Goal: Communication & Community: Answer question/provide support

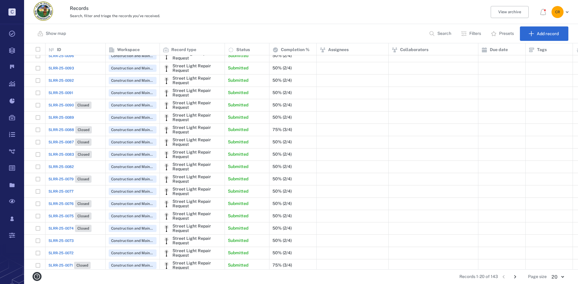
scroll to position [37, 0]
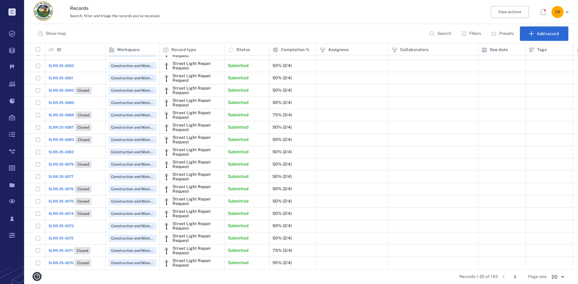
click at [67, 236] on span "SLRR-25-0072" at bounding box center [60, 238] width 25 height 5
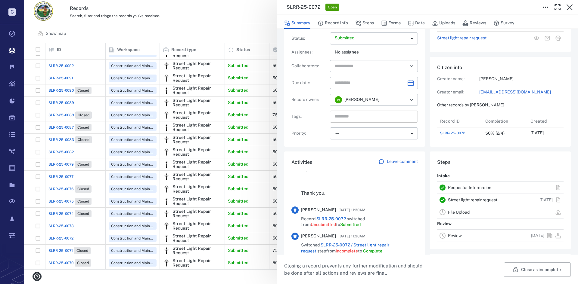
scroll to position [26, 0]
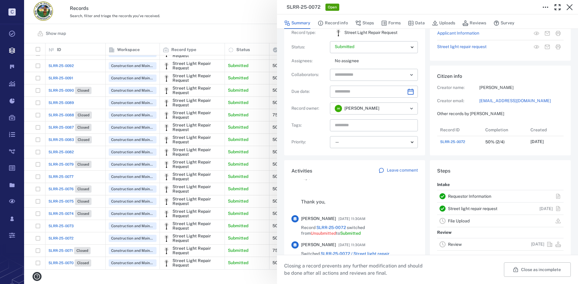
click at [400, 166] on div "Activities Leave comment [PERSON_NAME] [DATE] 12:21PM Commented SLRR-25-0072 re…" at bounding box center [354, 239] width 141 height 159
click at [397, 170] on p "Leave comment" at bounding box center [402, 171] width 31 height 6
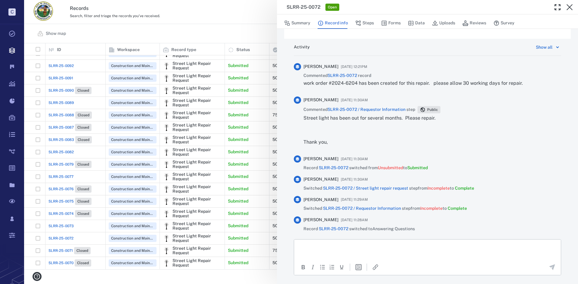
click at [359, 248] on p "Rich Text Area. Press ALT-0 for help." at bounding box center [427, 246] width 256 height 5
click at [549, 268] on icon "Send the comment" at bounding box center [552, 268] width 6 height 6
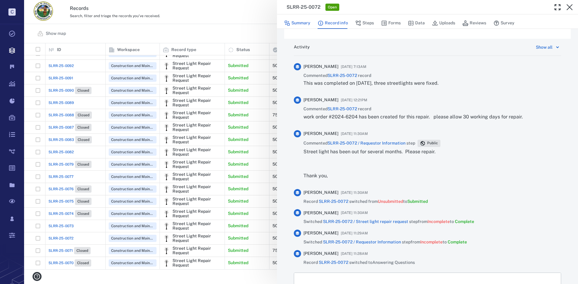
click at [292, 21] on button "Summary" at bounding box center [297, 22] width 26 height 11
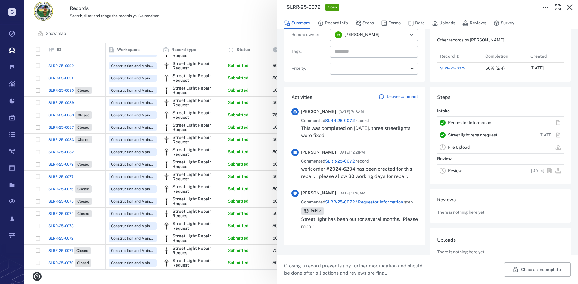
scroll to position [24, 120]
click at [521, 271] on button "Close as incomplete" at bounding box center [537, 270] width 67 height 14
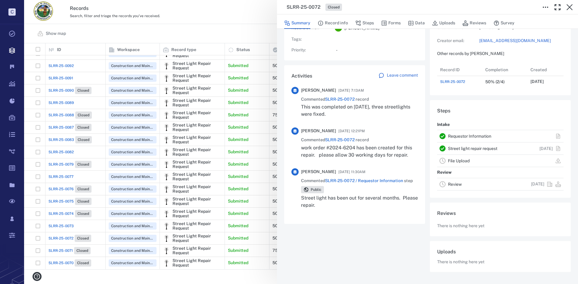
scroll to position [85, 0]
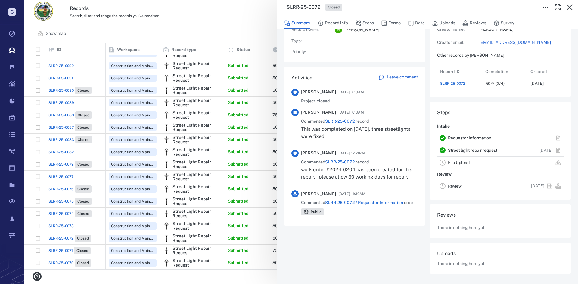
drag, startPoint x: 67, startPoint y: 219, endPoint x: 68, endPoint y: 224, distance: 5.9
click at [68, 221] on div "SLRR-25-0072 Closed Summary Record info Steps Forms Data Uploads Reviews Survey…" at bounding box center [301, 142] width 554 height 284
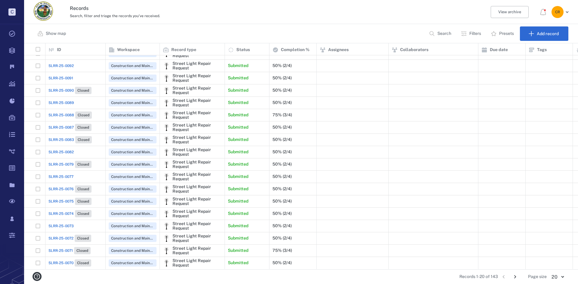
click at [68, 224] on span "SLRR-25-0073" at bounding box center [60, 226] width 25 height 5
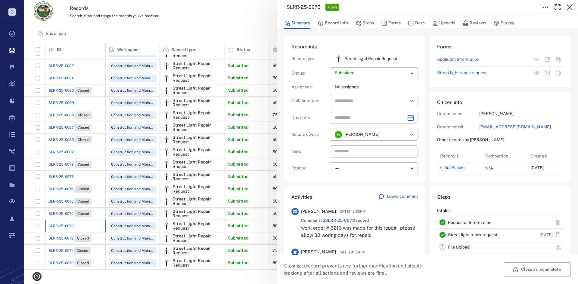
scroll to position [84, 115]
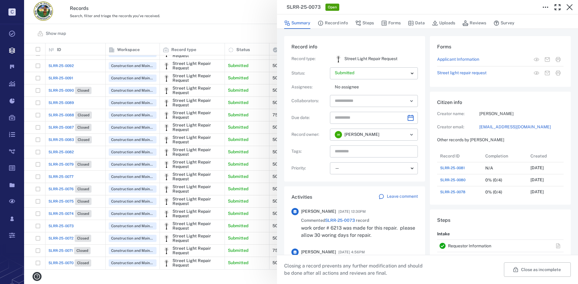
click at [64, 171] on div "SLRR-25-0073 Open Summary Record info Steps Forms Data Uploads Reviews Survey R…" at bounding box center [301, 142] width 554 height 284
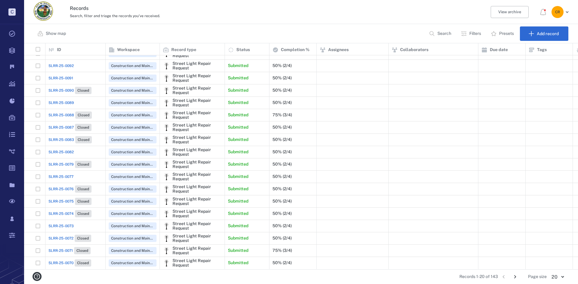
click at [71, 174] on span "SLRR-25-0077" at bounding box center [60, 176] width 25 height 5
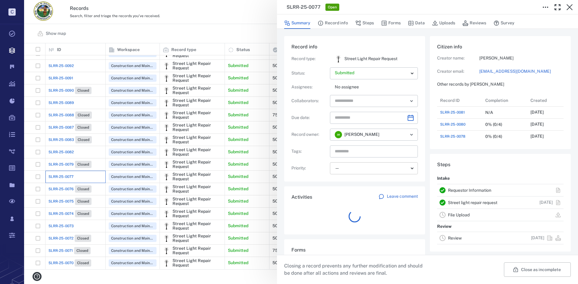
scroll to position [84, 115]
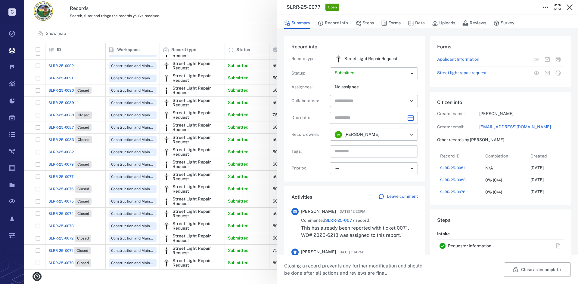
click at [60, 151] on div "SLRR-25-0077 Open Summary Record info Steps Forms Data Uploads Reviews Survey R…" at bounding box center [301, 142] width 554 height 284
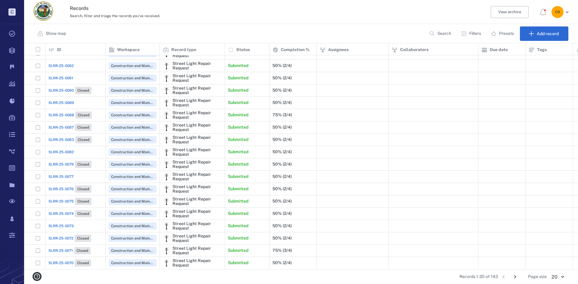
click at [61, 150] on span "SLRR-25-0082" at bounding box center [60, 152] width 25 height 5
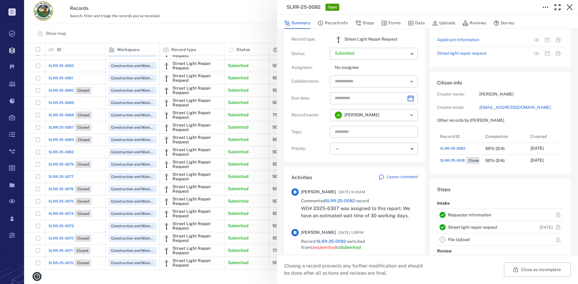
scroll to position [30, 0]
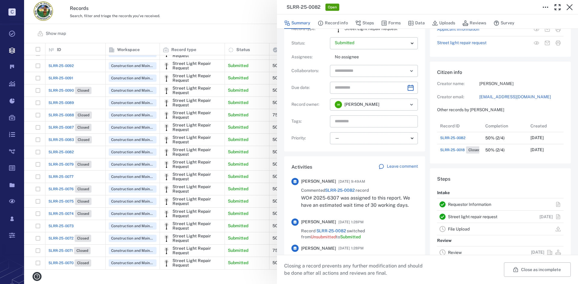
click at [399, 166] on p "Leave comment" at bounding box center [402, 167] width 31 height 6
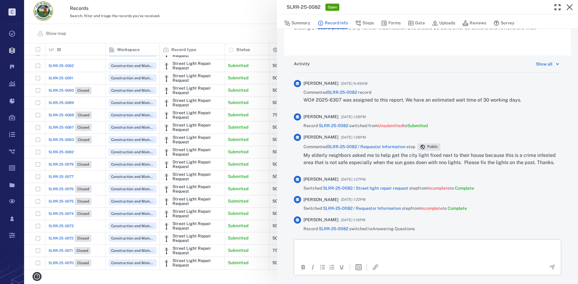
click at [371, 239] on div "Activity Show all [PERSON_NAME] [DATE] 9:49AM Commented SLRR-25-0082 record WO#…" at bounding box center [427, 178] width 287 height 244
click at [365, 245] on p "Rich Text Area. Press ALT-0 for help." at bounding box center [427, 246] width 256 height 5
click at [329, 247] on p "Rich Text Area. Press ALT-0 for help." at bounding box center [427, 246] width 256 height 5
click at [549, 266] on icon "Send the comment" at bounding box center [552, 268] width 6 height 6
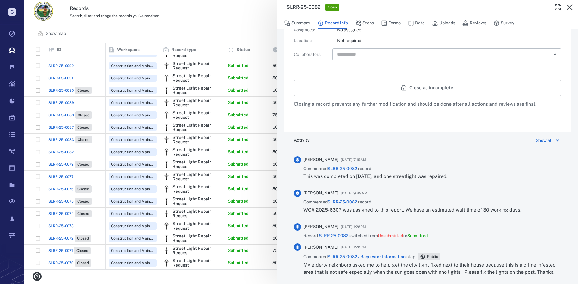
scroll to position [221, 0]
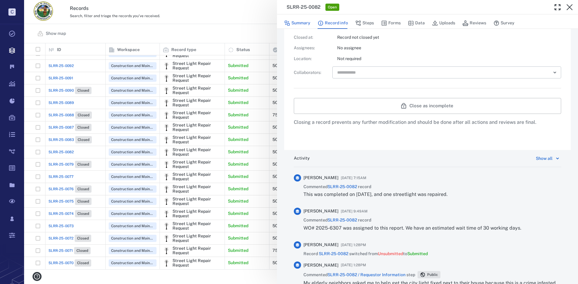
click at [304, 24] on button "Summary" at bounding box center [297, 22] width 26 height 11
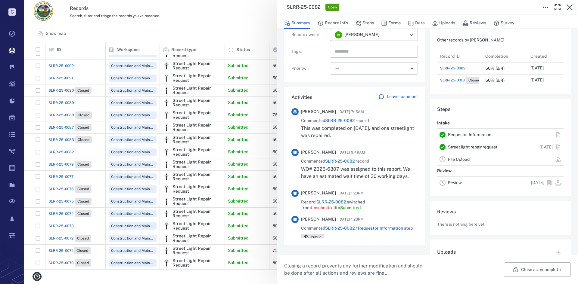
scroll to position [36, 120]
click at [523, 273] on button "Close as incomplete" at bounding box center [537, 270] width 67 height 14
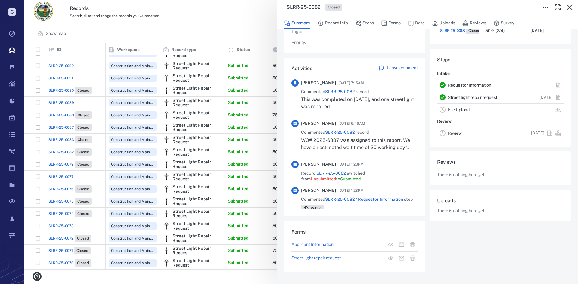
scroll to position [85, 0]
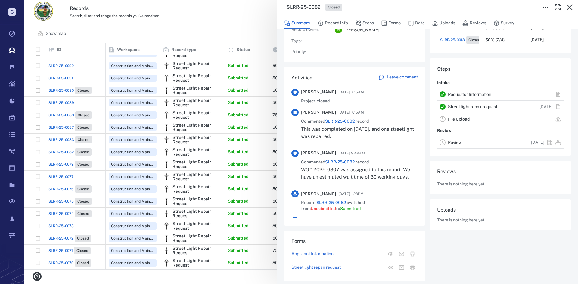
click at [64, 98] on div "SLRR-25-0082 Closed Summary Record info Steps Forms Data Uploads Reviews Survey…" at bounding box center [301, 142] width 554 height 284
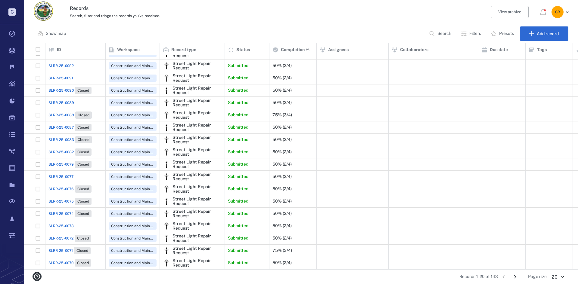
click at [64, 100] on span "SLRR-25-0089" at bounding box center [61, 102] width 26 height 5
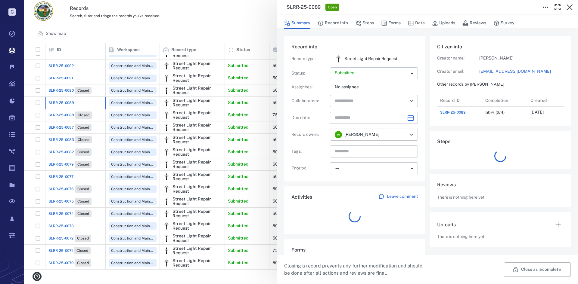
scroll to position [24, 120]
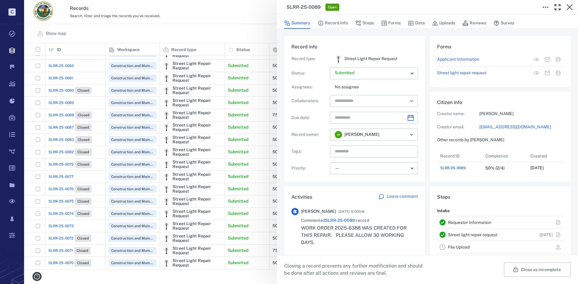
click at [59, 76] on div "SLRR-25-0089 Open Summary Record info Steps Forms Data Uploads Reviews Survey R…" at bounding box center [301, 142] width 554 height 284
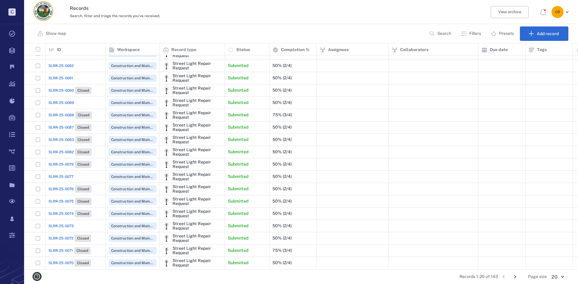
click at [61, 76] on span "SLRR-25-0091" at bounding box center [60, 78] width 25 height 5
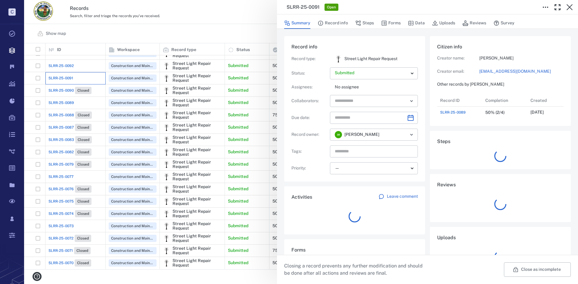
scroll to position [5, 5]
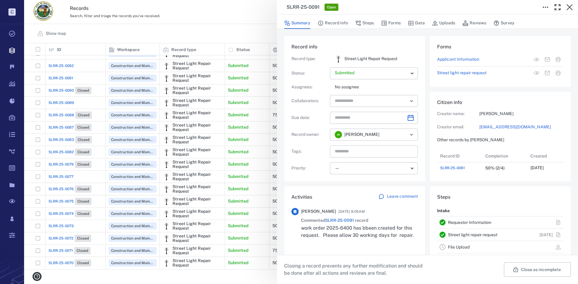
click at [54, 61] on div "SLRR-25-0091 Open Summary Record info Steps Forms Data Uploads Reviews Survey R…" at bounding box center [301, 142] width 554 height 284
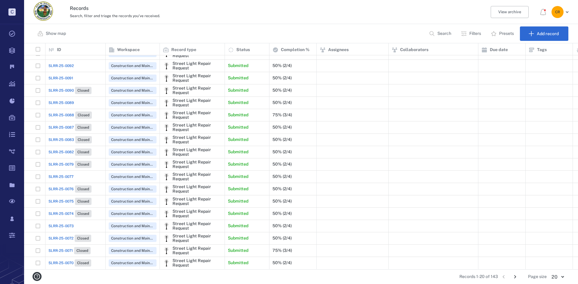
click at [61, 63] on span "SLRR-25-0092" at bounding box center [60, 65] width 25 height 5
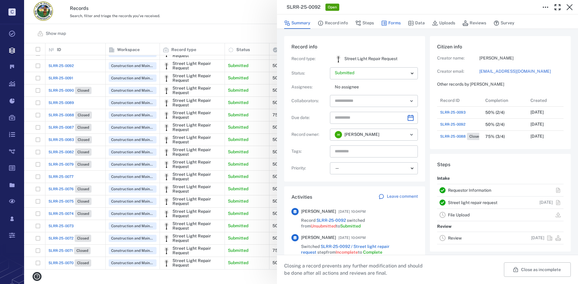
click at [388, 21] on button "Forms" at bounding box center [391, 22] width 20 height 11
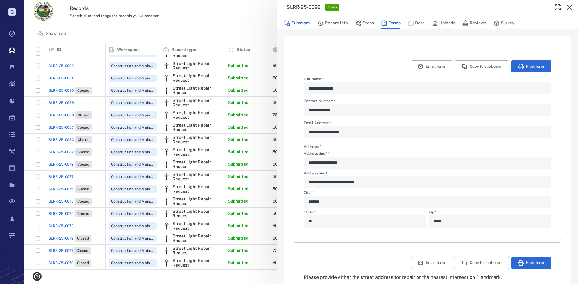
click at [309, 20] on button "Summary" at bounding box center [297, 22] width 26 height 11
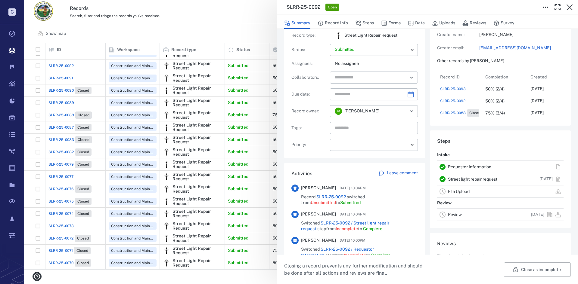
scroll to position [117, 0]
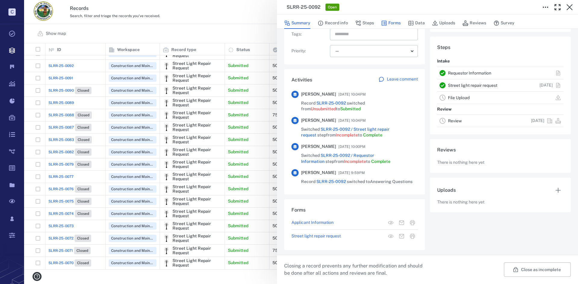
click at [390, 23] on button "Forms" at bounding box center [391, 22] width 20 height 11
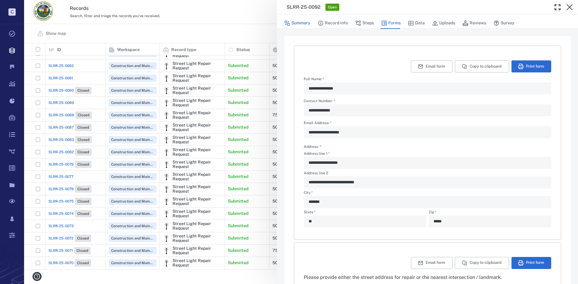
click at [301, 22] on button "Summary" at bounding box center [297, 22] width 26 height 11
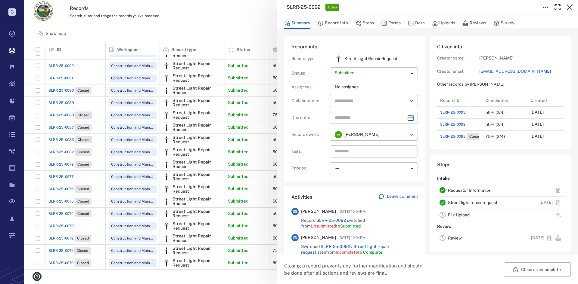
scroll to position [72, 115]
click at [399, 196] on p "Leave comment" at bounding box center [402, 197] width 31 height 6
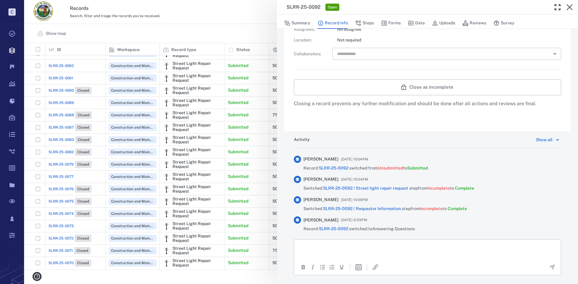
click at [329, 246] on p "Rich Text Area. Press ALT-0 for help." at bounding box center [427, 246] width 256 height 5
click at [549, 266] on icon "Send the comment" at bounding box center [552, 268] width 6 height 6
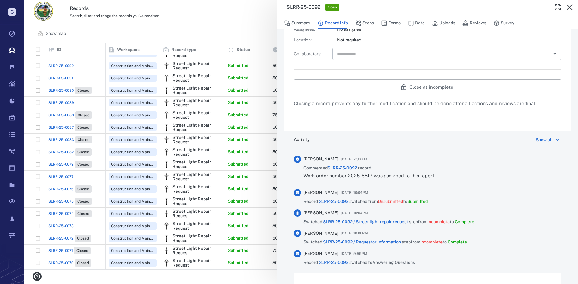
click at [69, 61] on div "SLRR-25-0092 Open Summary Record info Steps Forms Data Uploads Reviews Survey R…" at bounding box center [301, 142] width 554 height 284
click at [566, 8] on icon "button" at bounding box center [569, 7] width 7 height 7
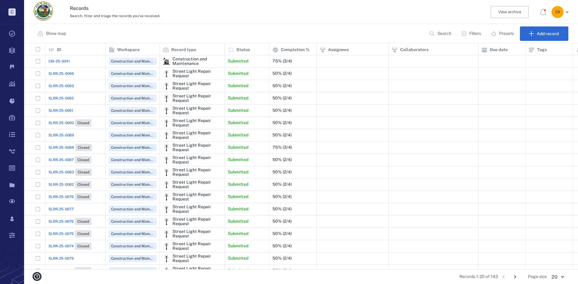
click at [66, 85] on span "SLRR-25-0093" at bounding box center [61, 85] width 26 height 5
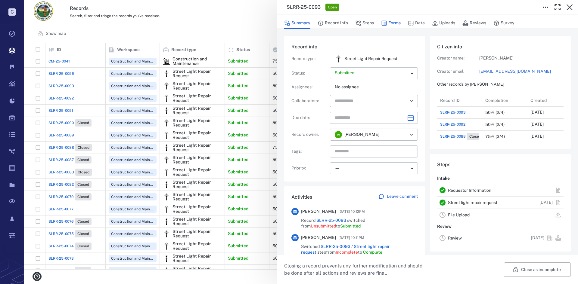
click at [396, 26] on button "Forms" at bounding box center [391, 22] width 20 height 11
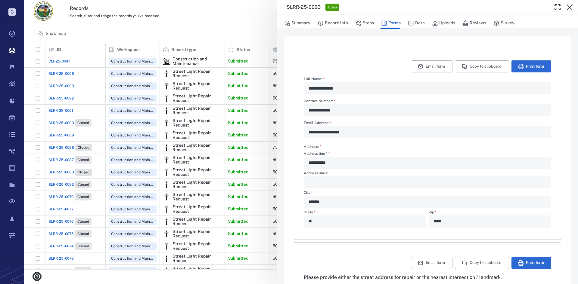
click at [311, 22] on div "Summary Record info Steps Forms Data Uploads Reviews Survey" at bounding box center [427, 23] width 287 height 12
click at [302, 17] on div "Summary Record info Steps Forms Data Uploads Reviews Survey" at bounding box center [427, 23] width 287 height 12
click at [305, 24] on button "Summary" at bounding box center [297, 22] width 26 height 11
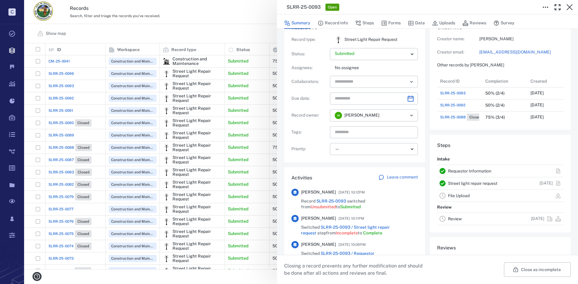
scroll to position [90, 0]
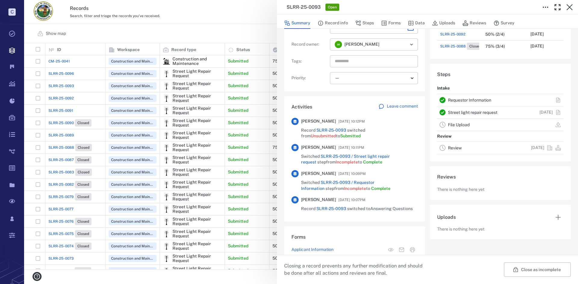
click at [396, 109] on p "Leave comment" at bounding box center [402, 107] width 31 height 6
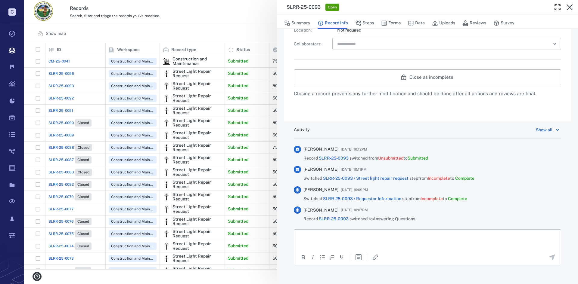
scroll to position [262, 0]
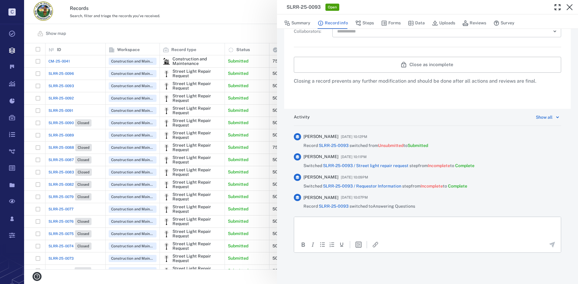
click at [331, 219] on html at bounding box center [427, 224] width 267 height 15
click at [553, 244] on div at bounding box center [552, 244] width 17 height 7
click at [548, 245] on icon "Send the comment" at bounding box center [551, 244] width 7 height 7
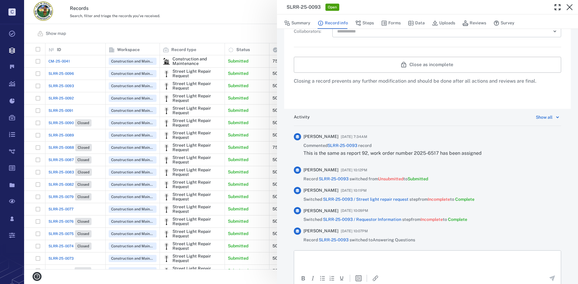
drag, startPoint x: 568, startPoint y: 9, endPoint x: 156, endPoint y: 103, distance: 422.9
click at [568, 9] on icon "button" at bounding box center [570, 7] width 6 height 6
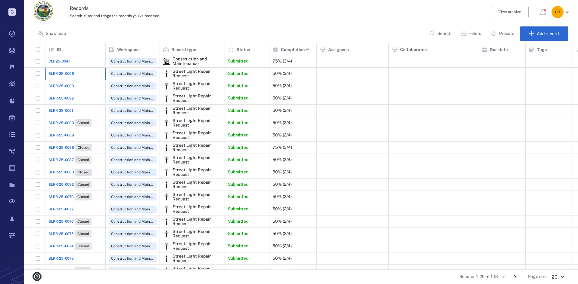
click at [67, 70] on div "SLRR-25-0096" at bounding box center [75, 74] width 54 height 12
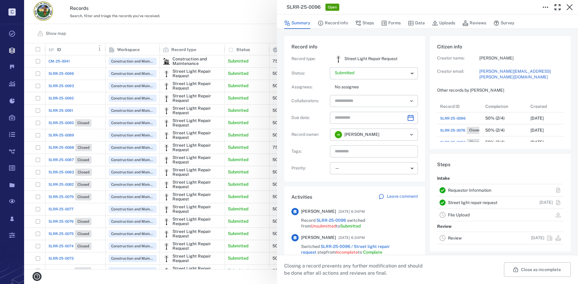
drag, startPoint x: 567, startPoint y: 6, endPoint x: 77, endPoint y: 51, distance: 492.2
click at [567, 6] on icon "button" at bounding box center [569, 7] width 7 height 7
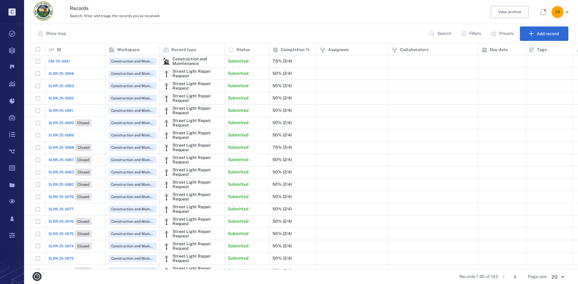
click at [52, 60] on span "CM-25-0041" at bounding box center [58, 61] width 21 height 5
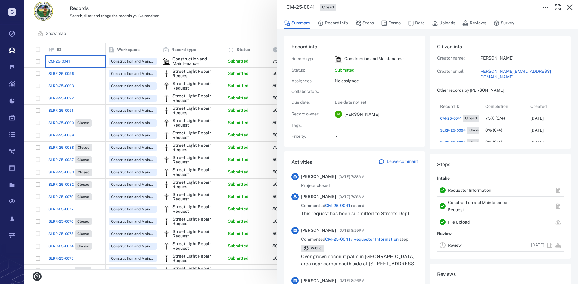
scroll to position [48, 115]
drag, startPoint x: 572, startPoint y: 7, endPoint x: 439, endPoint y: 50, distance: 140.1
click at [572, 7] on icon "button" at bounding box center [569, 7] width 7 height 7
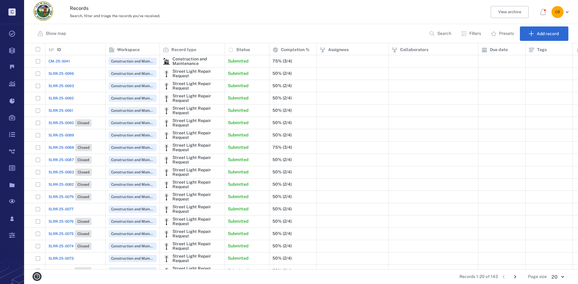
click at [53, 73] on span "SLRR-25-0096" at bounding box center [61, 73] width 26 height 5
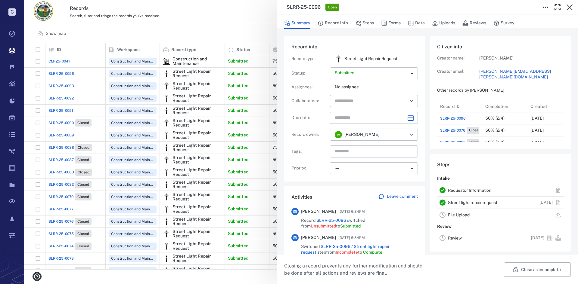
click at [379, 23] on div "Summary Record info Steps Forms Data Uploads Reviews Survey" at bounding box center [427, 23] width 287 height 12
click at [382, 24] on icon "button" at bounding box center [384, 23] width 6 height 6
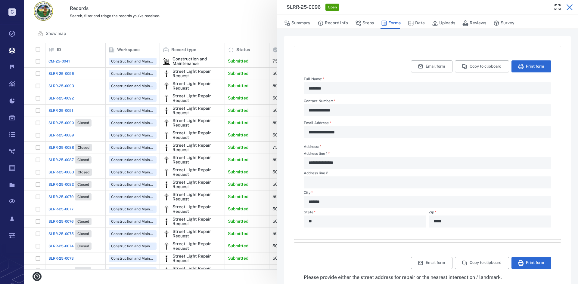
click at [572, 8] on icon "button" at bounding box center [569, 7] width 7 height 7
